Goal: Information Seeking & Learning: Check status

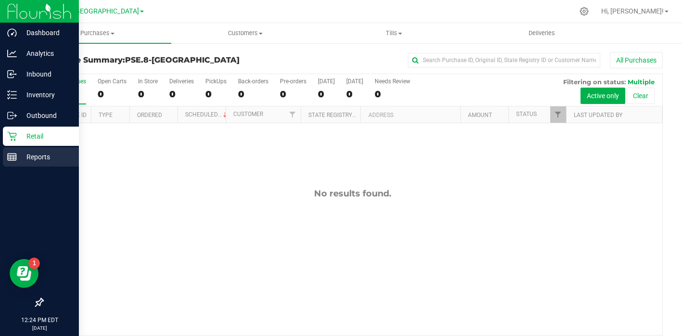
click at [11, 157] on line at bounding box center [12, 157] width 9 height 0
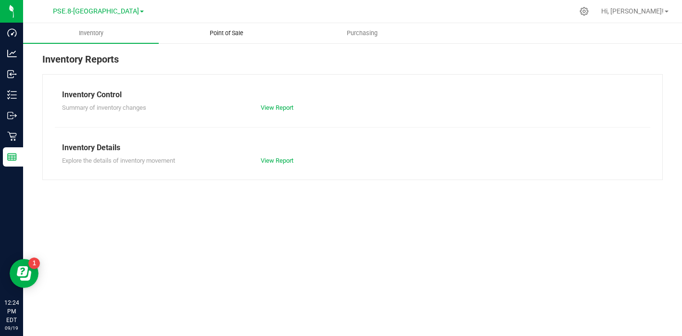
click at [234, 36] on span "Point of Sale" at bounding box center [227, 33] width 60 height 9
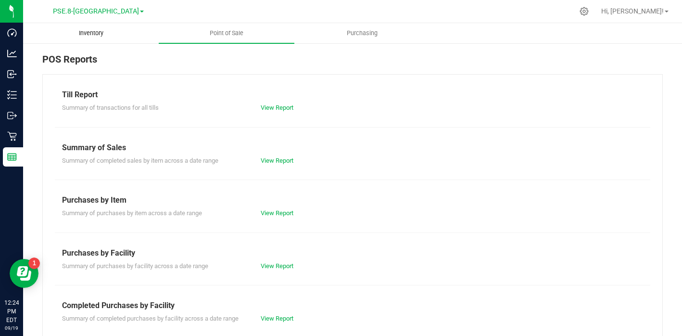
click at [88, 32] on span "Inventory" at bounding box center [91, 33] width 50 height 9
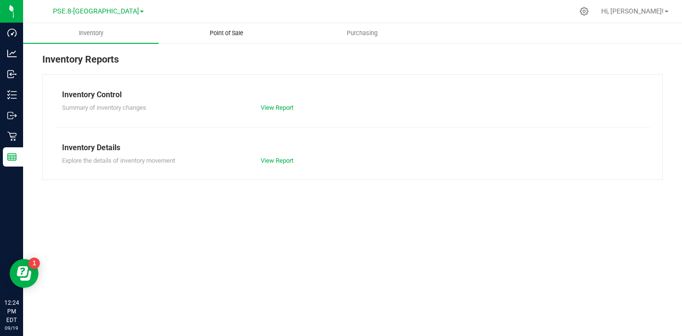
click at [222, 32] on span "Point of Sale" at bounding box center [227, 33] width 60 height 9
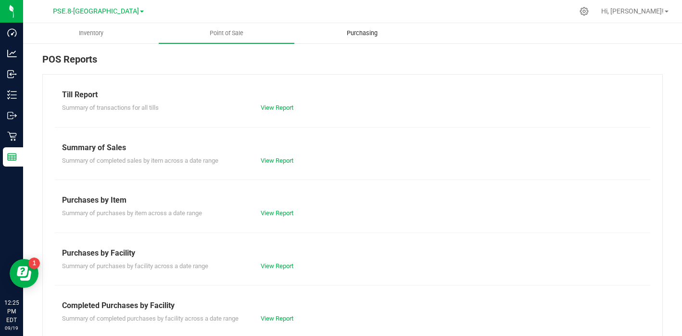
click at [360, 30] on span "Purchasing" at bounding box center [362, 33] width 57 height 9
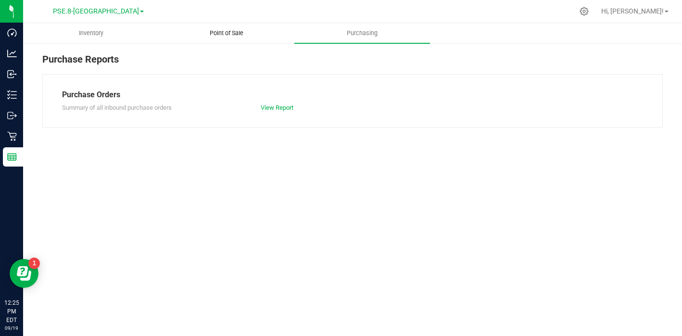
click at [231, 36] on span "Point of Sale" at bounding box center [227, 33] width 60 height 9
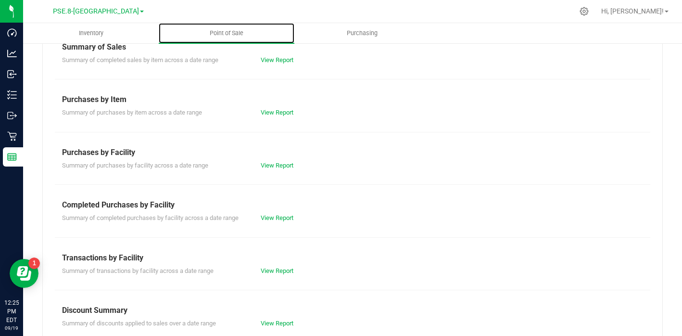
scroll to position [112, 0]
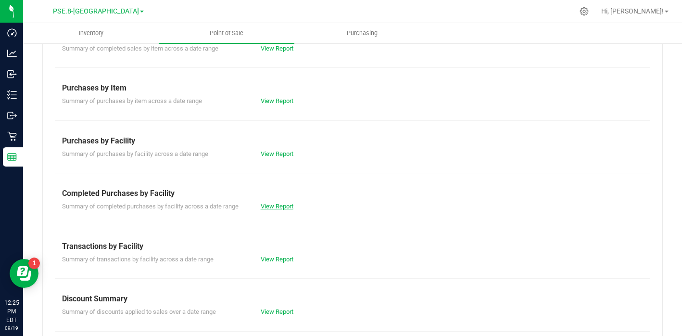
click at [277, 204] on link "View Report" at bounding box center [277, 205] width 33 height 7
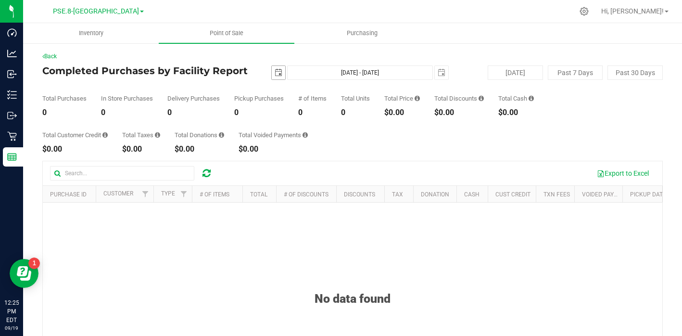
click at [278, 73] on span "select" at bounding box center [278, 73] width 8 height 8
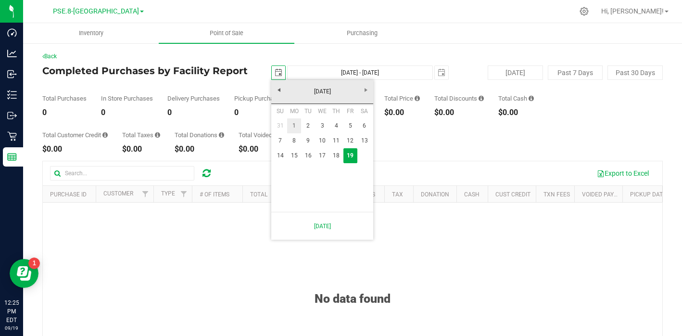
click at [299, 122] on link "1" at bounding box center [294, 125] width 14 height 15
type input "[DATE]"
type input "[DATE] - [DATE]"
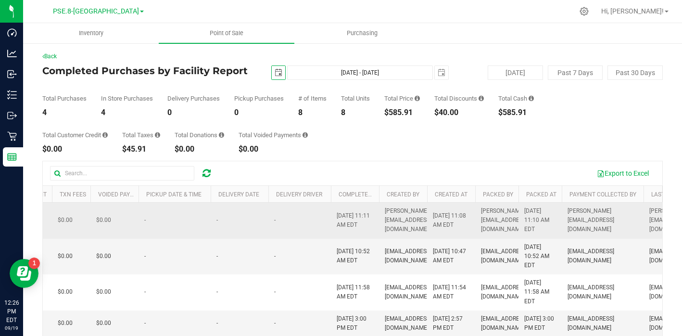
scroll to position [0, 599]
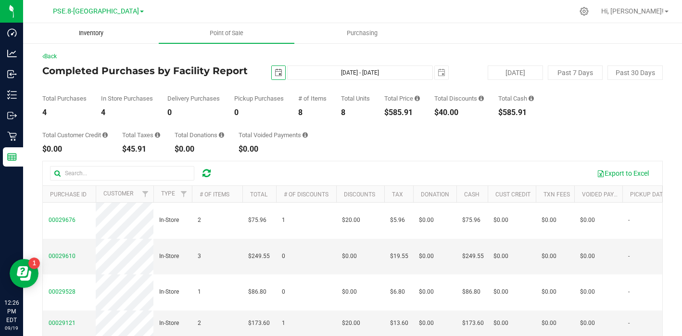
click at [91, 32] on span "Inventory" at bounding box center [91, 33] width 50 height 9
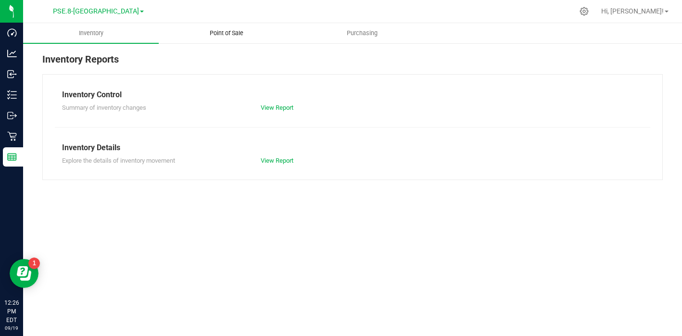
click at [227, 28] on uib-tab-heading "Point of Sale" at bounding box center [226, 33] width 135 height 19
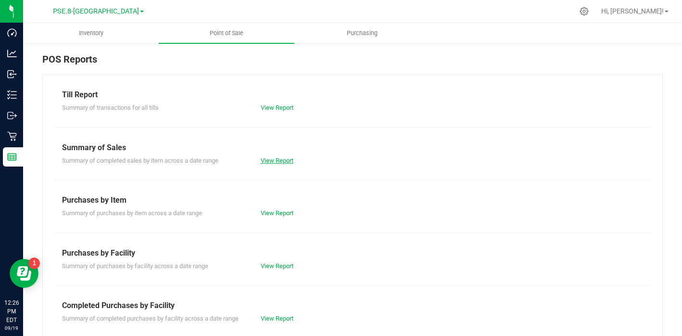
click at [280, 162] on link "View Report" at bounding box center [277, 160] width 33 height 7
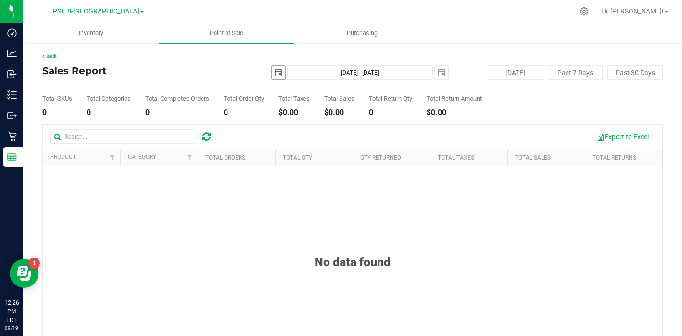
click at [281, 73] on span "select" at bounding box center [278, 73] width 8 height 8
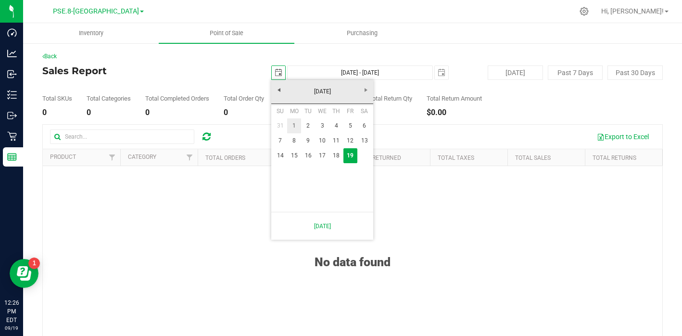
click at [297, 126] on link "1" at bounding box center [294, 125] width 14 height 15
type input "[DATE]"
type input "[DATE] - [DATE]"
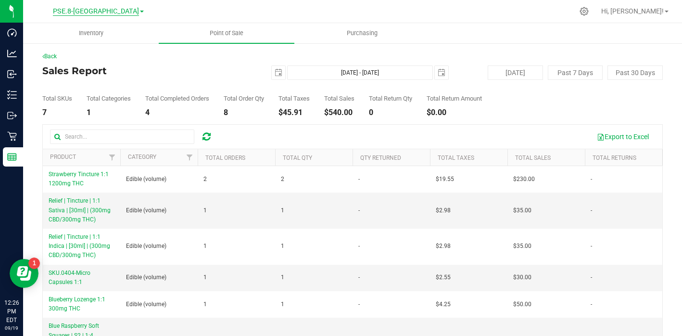
click at [103, 10] on span "PSE.8-[GEOGRAPHIC_DATA]" at bounding box center [96, 11] width 86 height 9
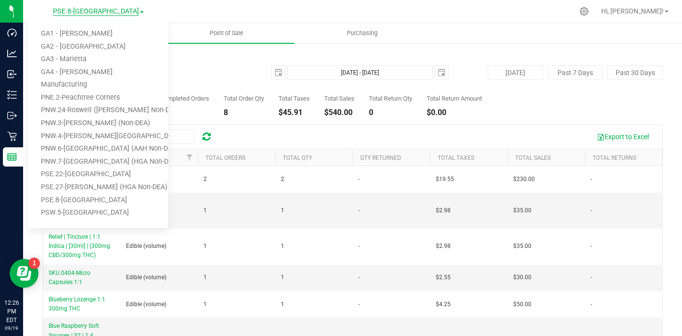
click at [103, 10] on span "PSE.8-[GEOGRAPHIC_DATA]" at bounding box center [96, 11] width 86 height 9
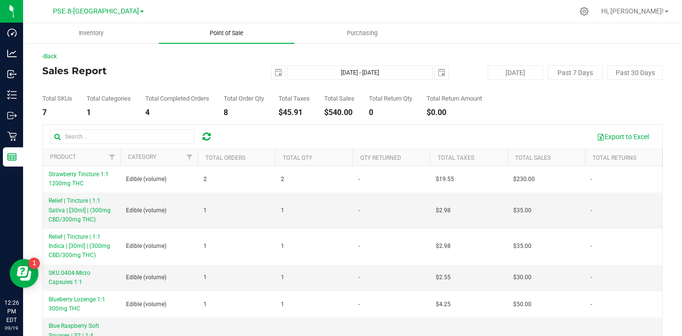
click at [202, 36] on span "Point of Sale" at bounding box center [227, 33] width 60 height 9
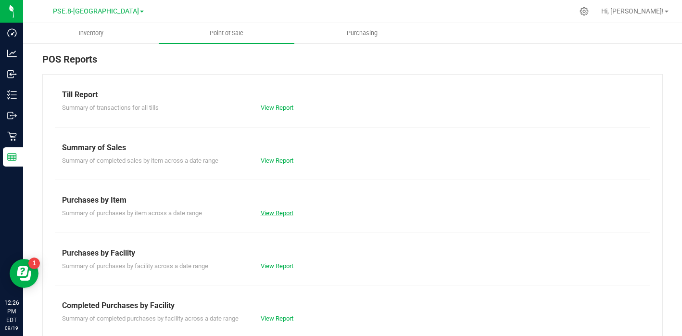
click at [282, 210] on link "View Report" at bounding box center [277, 212] width 33 height 7
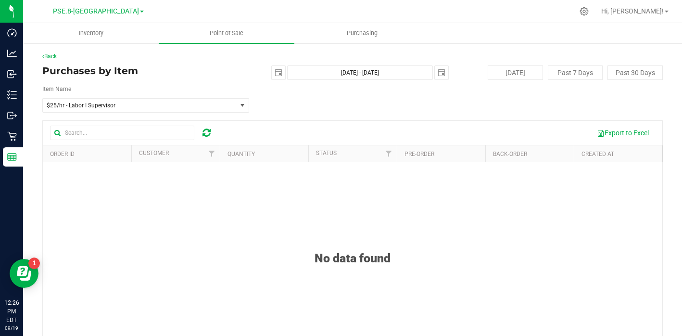
click at [250, 104] on div "$25/hr - Labor I Supervisor $25/hr - Labor I Supervisor $30/hr - Manager Labor …" at bounding box center [145, 105] width 221 height 14
click at [238, 105] on span "select" at bounding box center [242, 105] width 8 height 8
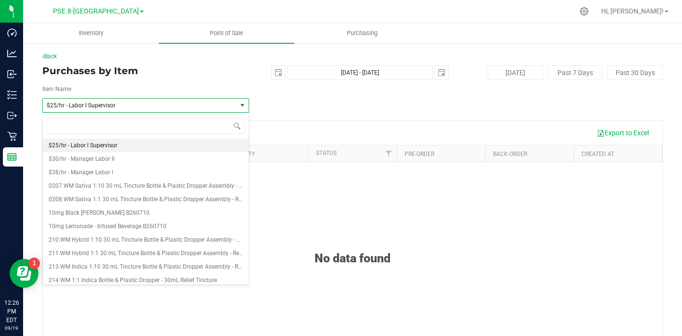
click at [236, 75] on h4 "Purchases by Item" at bounding box center [145, 70] width 207 height 11
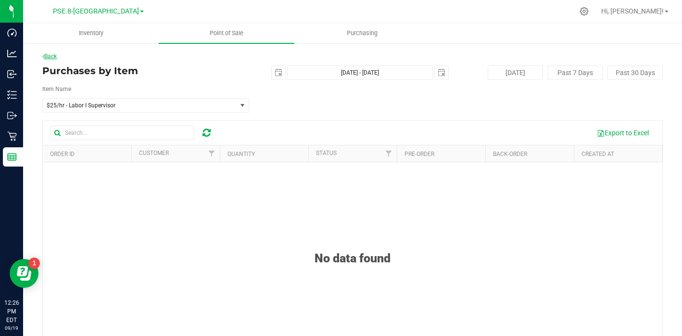
click at [51, 56] on link "Back" at bounding box center [49, 56] width 14 height 7
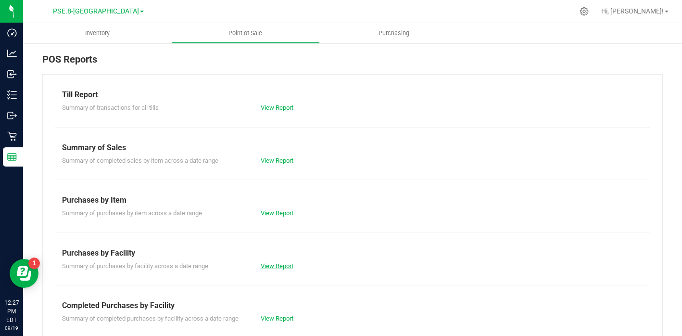
click at [283, 264] on link "View Report" at bounding box center [277, 265] width 33 height 7
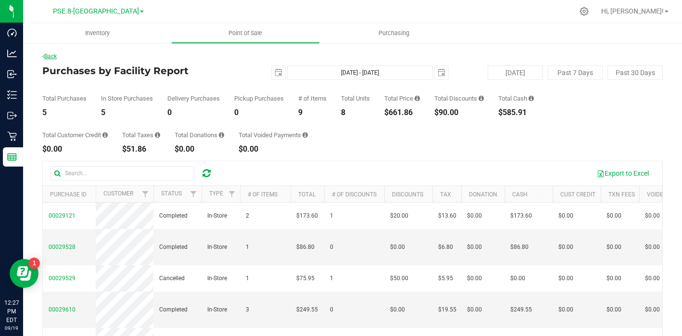
click at [54, 55] on link "Back" at bounding box center [49, 56] width 14 height 7
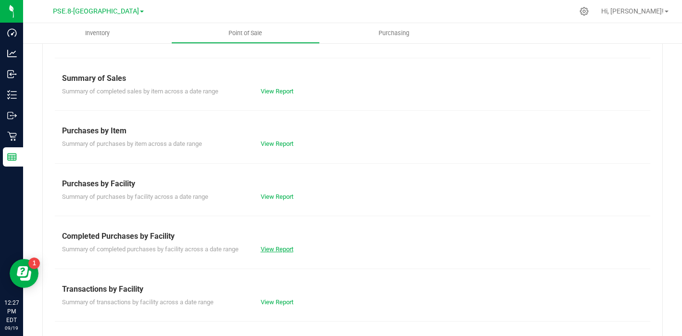
click at [271, 248] on link "View Report" at bounding box center [277, 248] width 33 height 7
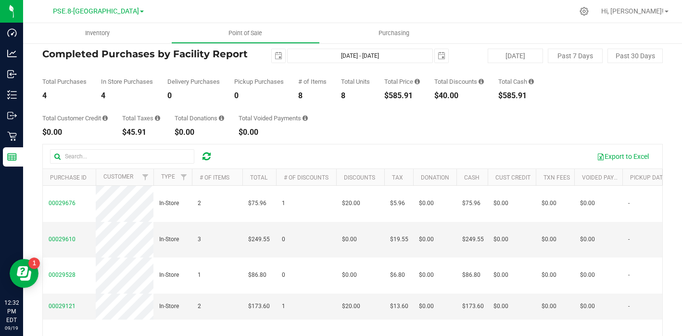
scroll to position [37, 0]
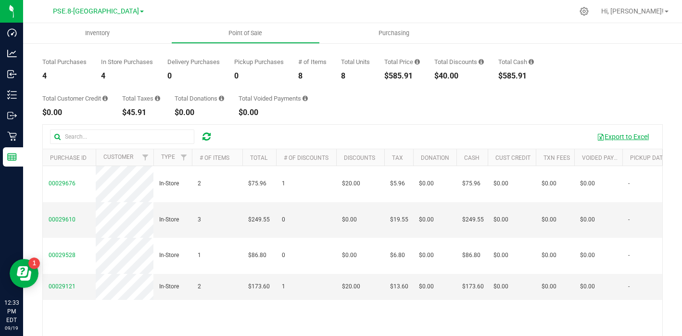
click at [625, 137] on button "Export to Excel" at bounding box center [622, 136] width 64 height 16
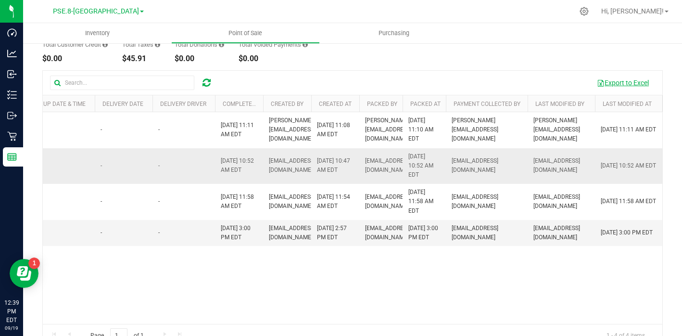
scroll to position [0, 0]
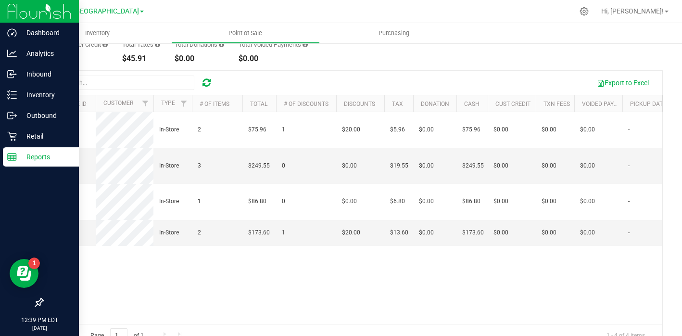
click at [15, 159] on icon at bounding box center [12, 157] width 10 height 10
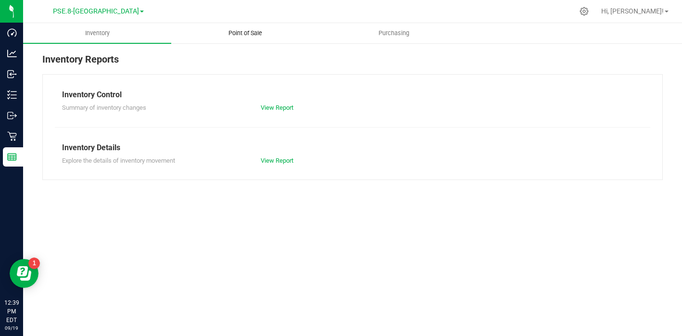
click at [250, 33] on span "Point of Sale" at bounding box center [245, 33] width 60 height 9
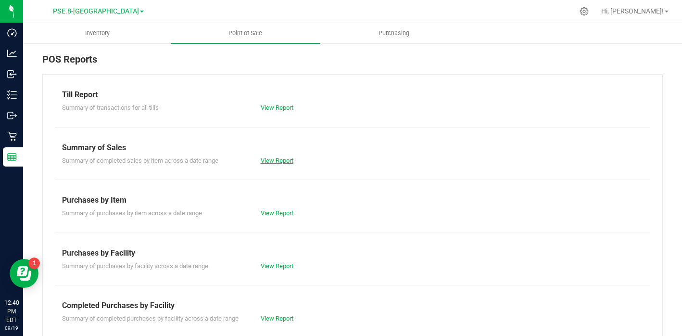
click at [279, 159] on link "View Report" at bounding box center [277, 160] width 33 height 7
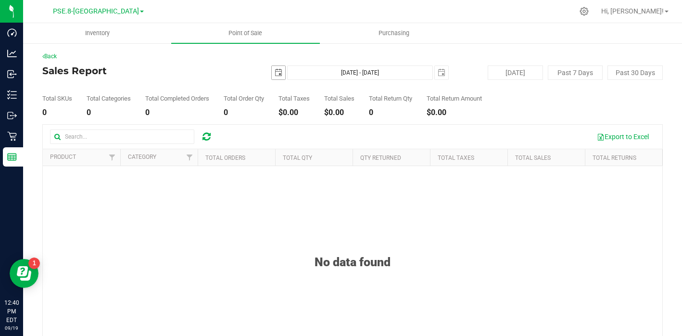
click at [279, 73] on span "select" at bounding box center [278, 73] width 8 height 8
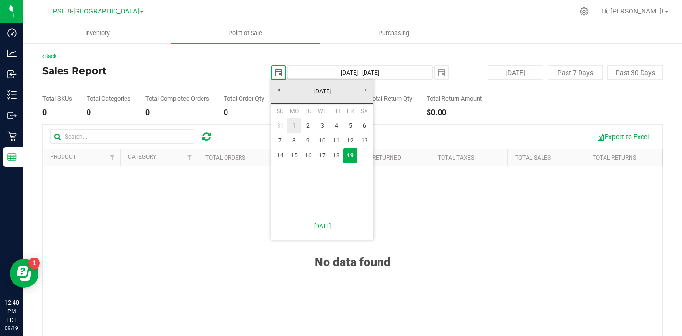
click at [297, 126] on link "1" at bounding box center [294, 125] width 14 height 15
type input "[DATE]"
type input "[DATE] - [DATE]"
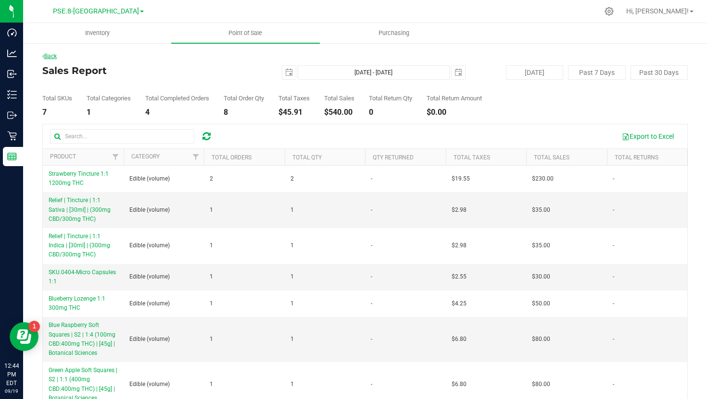
click at [55, 58] on link "Back" at bounding box center [49, 56] width 14 height 7
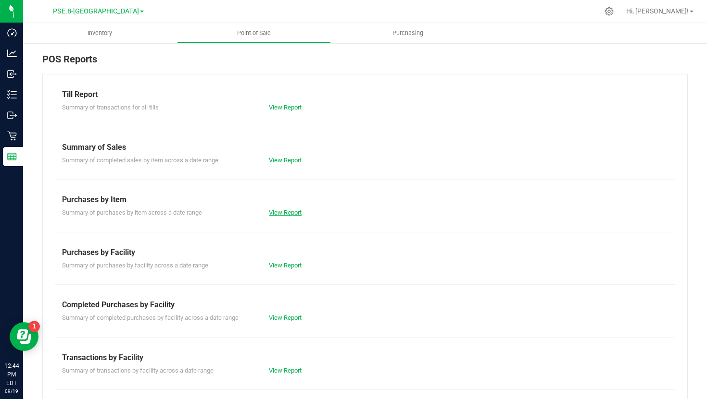
click at [285, 215] on link "View Report" at bounding box center [285, 212] width 33 height 7
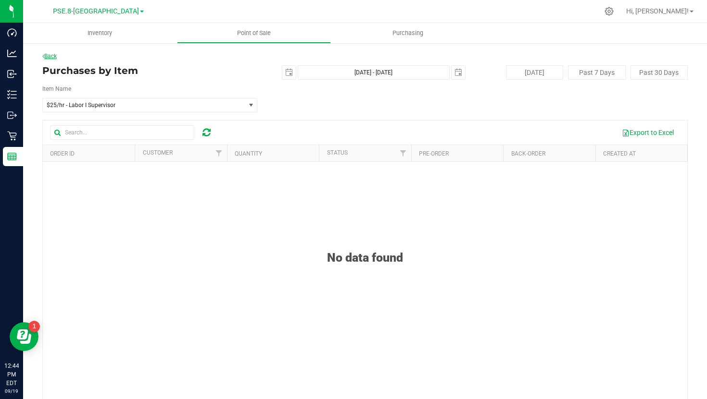
click at [54, 54] on link "Back" at bounding box center [49, 56] width 14 height 7
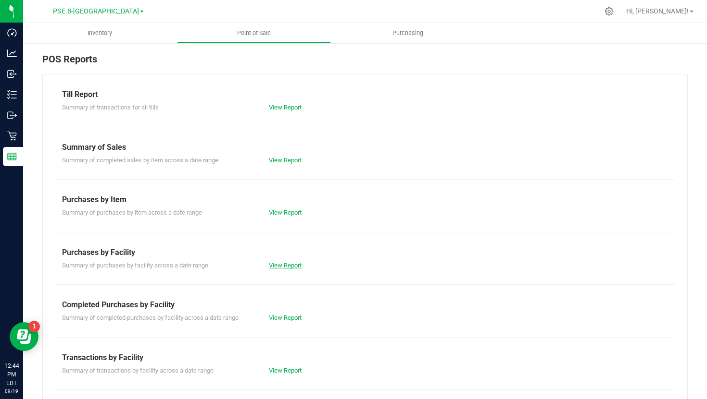
click at [287, 267] on link "View Report" at bounding box center [285, 265] width 33 height 7
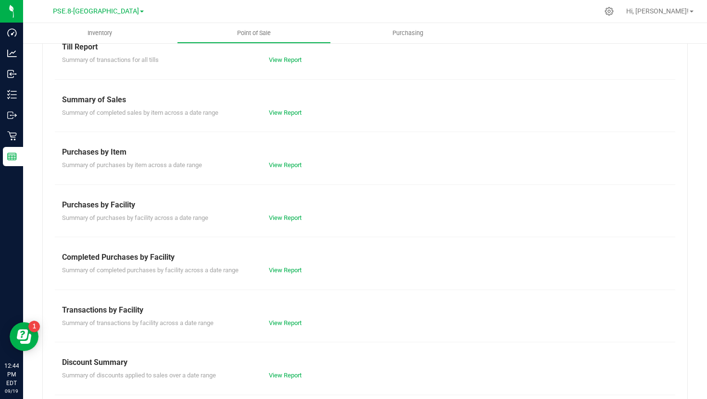
scroll to position [44, 0]
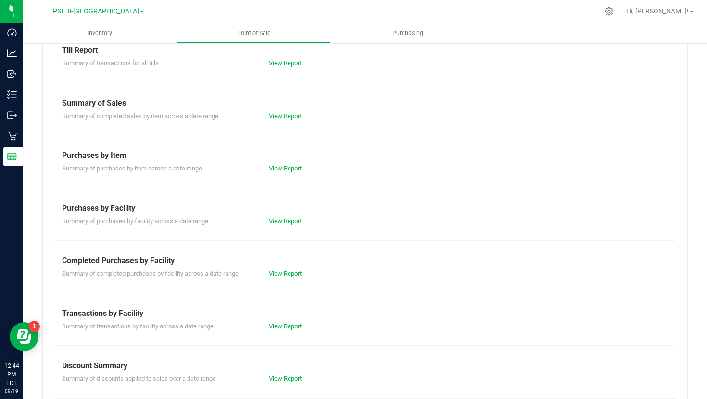
click at [288, 171] on link "View Report" at bounding box center [285, 168] width 33 height 7
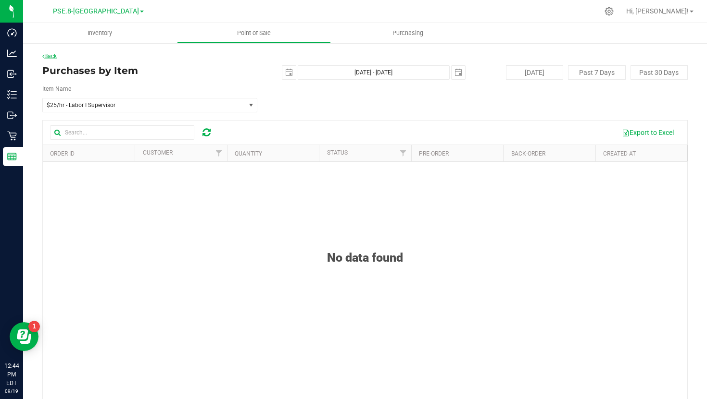
click at [49, 58] on link "Back" at bounding box center [49, 56] width 14 height 7
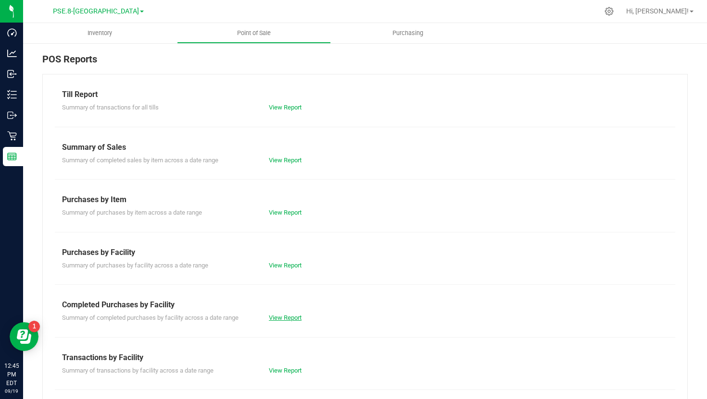
click at [280, 318] on link "View Report" at bounding box center [285, 317] width 33 height 7
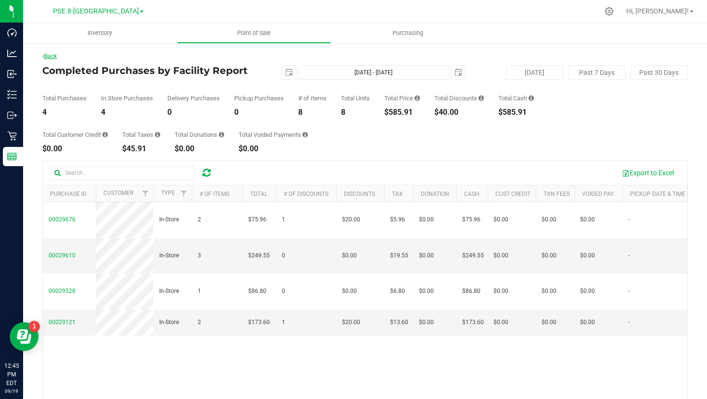
click at [56, 58] on link "Back" at bounding box center [49, 56] width 14 height 7
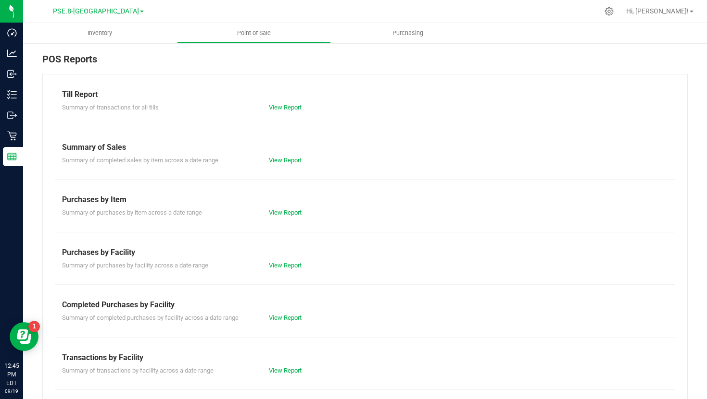
click at [280, 156] on div "View Report" at bounding box center [364, 161] width 207 height 10
click at [281, 160] on link "View Report" at bounding box center [285, 160] width 33 height 7
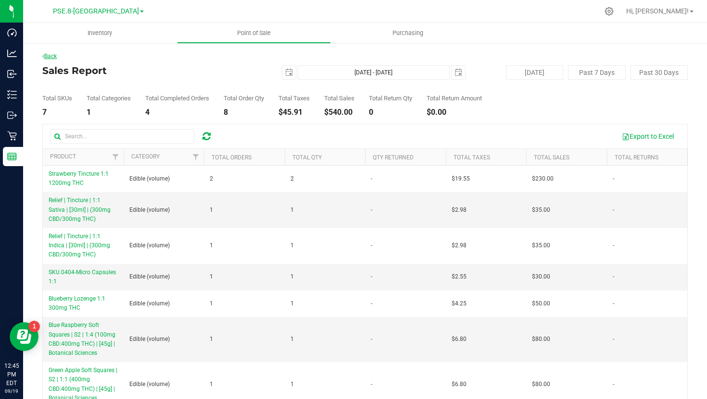
click at [54, 58] on link "Back" at bounding box center [49, 56] width 14 height 7
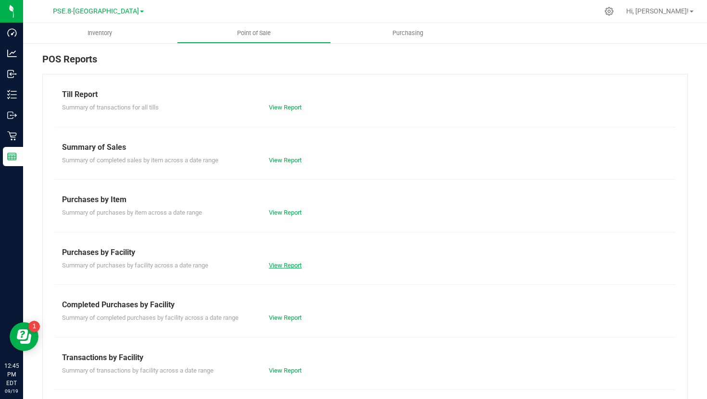
click at [284, 264] on link "View Report" at bounding box center [285, 265] width 33 height 7
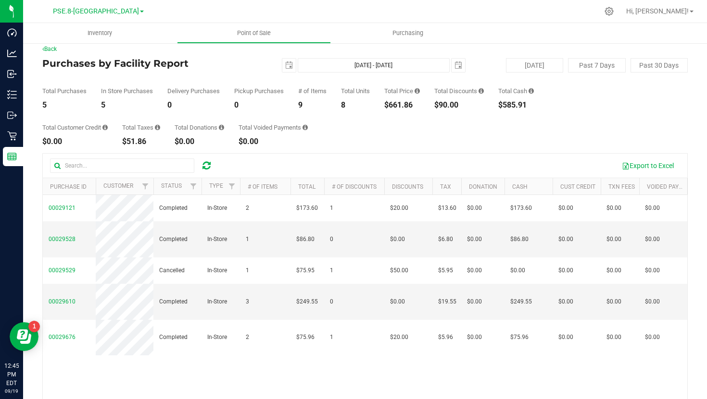
scroll to position [8, 0]
